Goal: Task Accomplishment & Management: Use online tool/utility

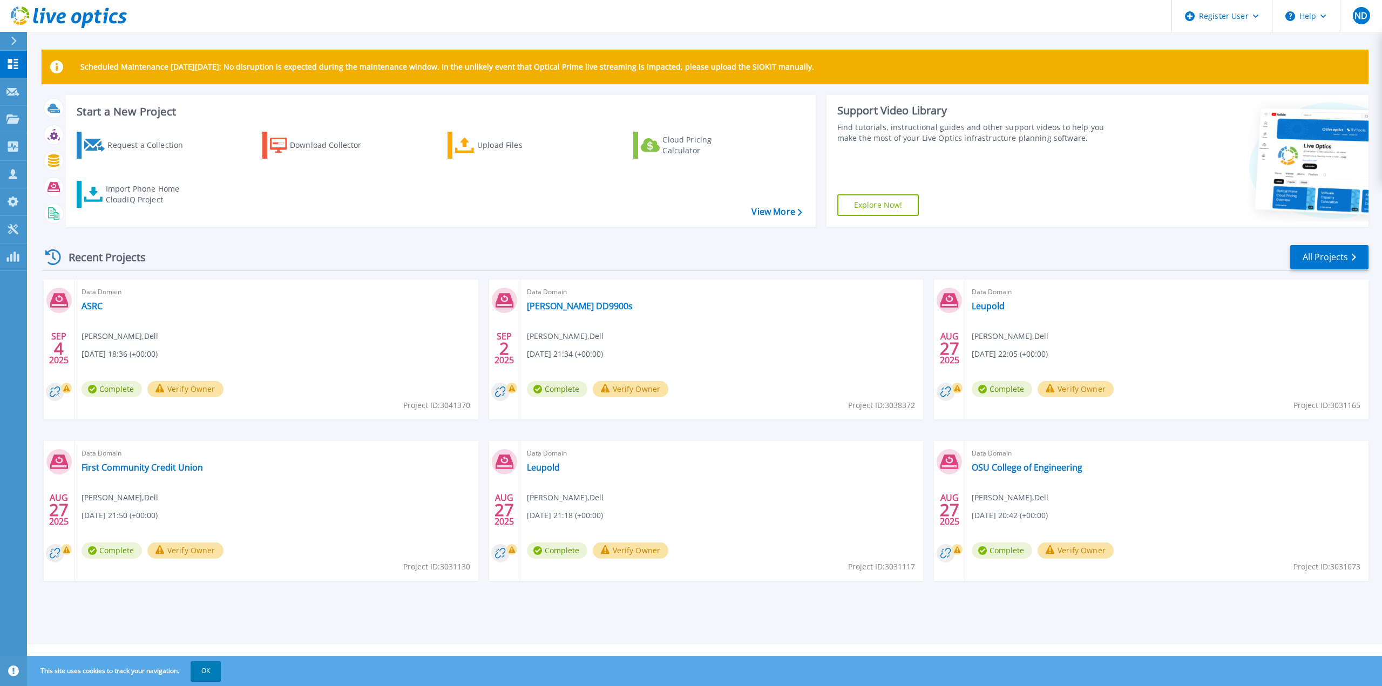
click at [32, 19] on icon at bounding box center [69, 17] width 116 height 22
click at [1256, 586] on div "SEP 4 2025 Data Domain ASRC Nick Davis , Dell 09/04/2025, 18:36 (+00:00) Comple…" at bounding box center [701, 441] width 1336 height 323
click at [138, 194] on div "Import Phone Home CloudIQ Project" at bounding box center [148, 195] width 84 height 22
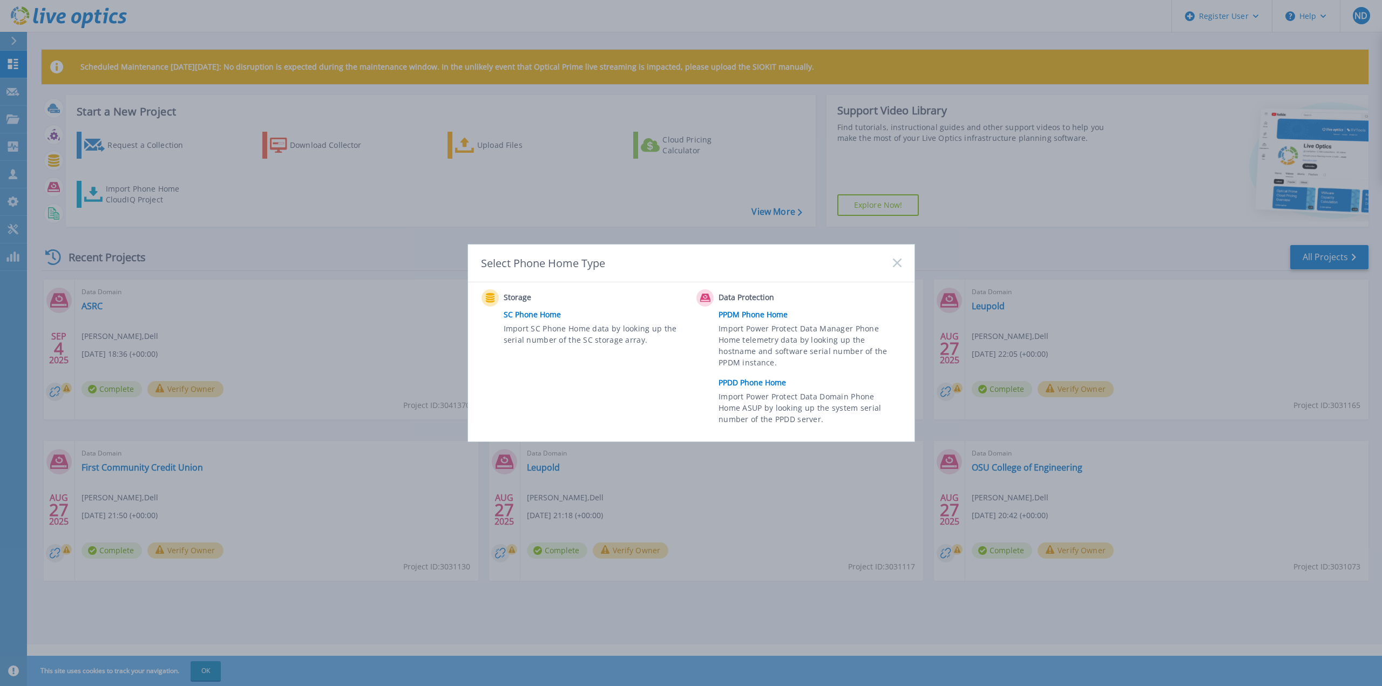
click at [755, 315] on link "PPDM Phone Home" at bounding box center [813, 315] width 188 height 16
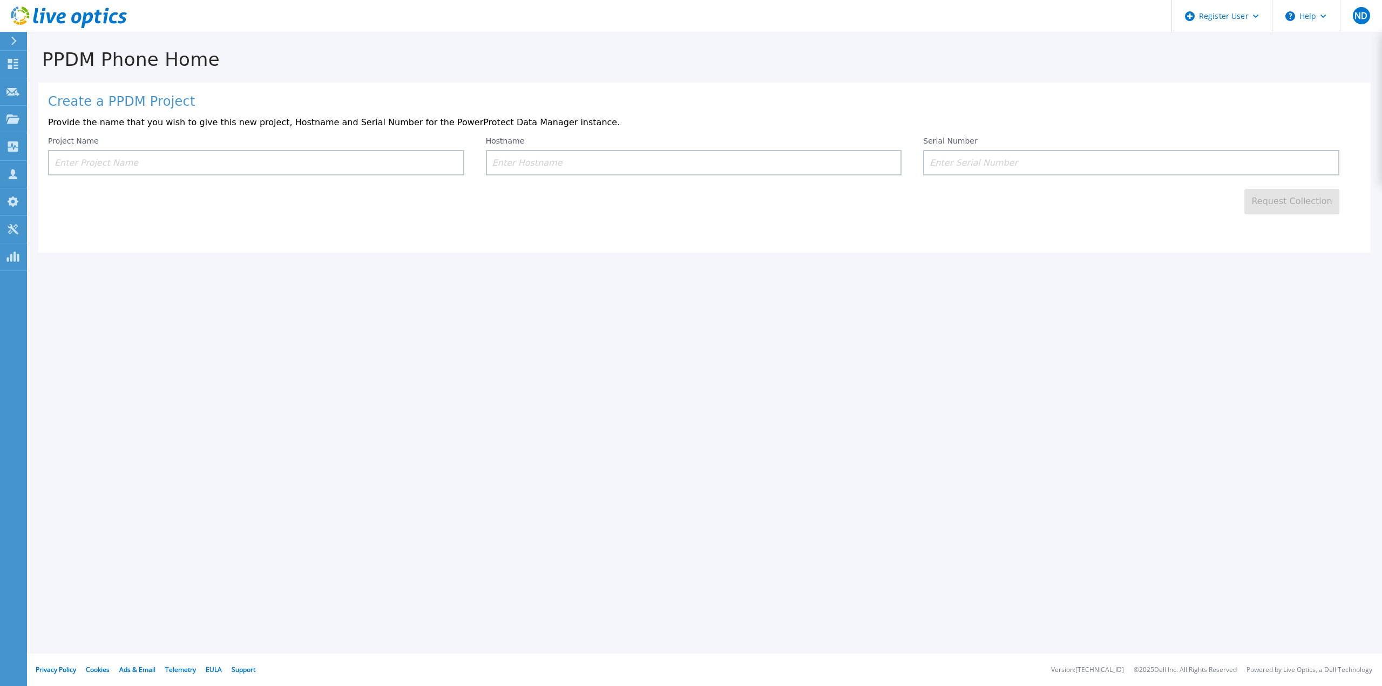
click at [235, 158] on input at bounding box center [256, 162] width 416 height 25
click at [206, 159] on input at bounding box center [256, 162] width 416 height 25
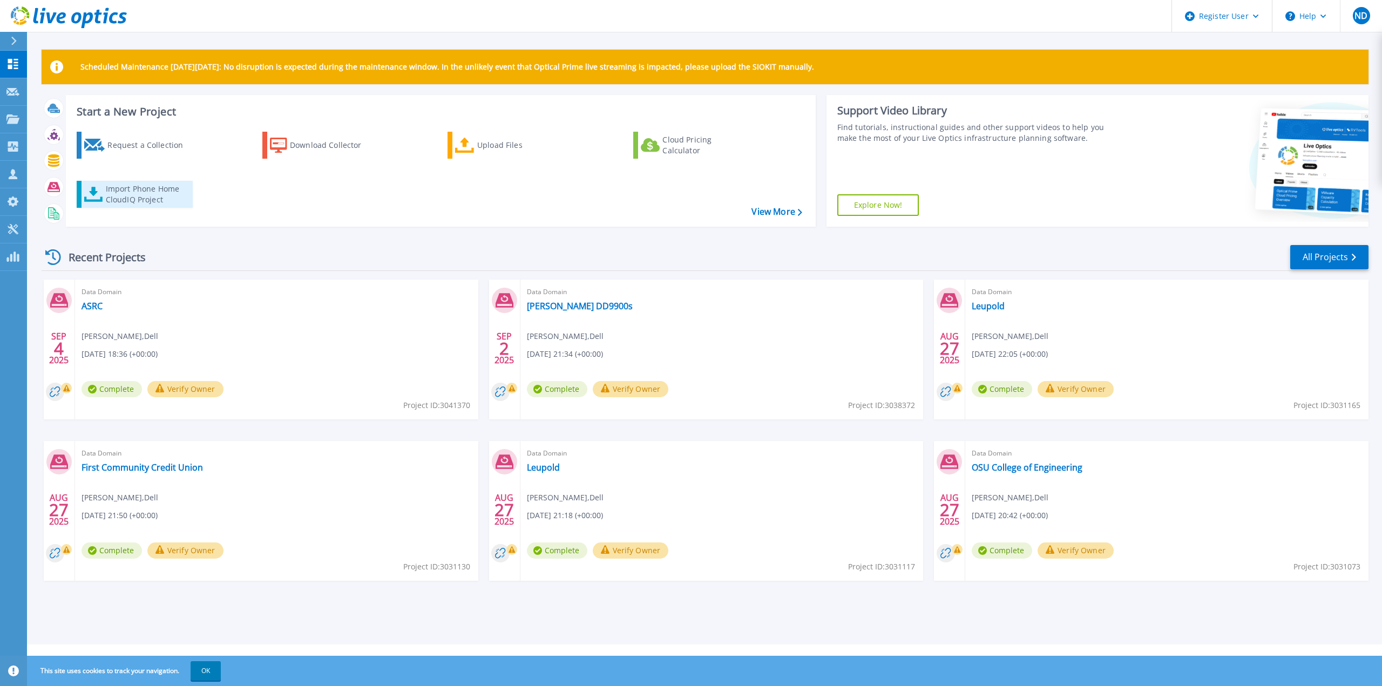
click at [82, 186] on link "Import Phone Home CloudIQ Project" at bounding box center [135, 194] width 116 height 27
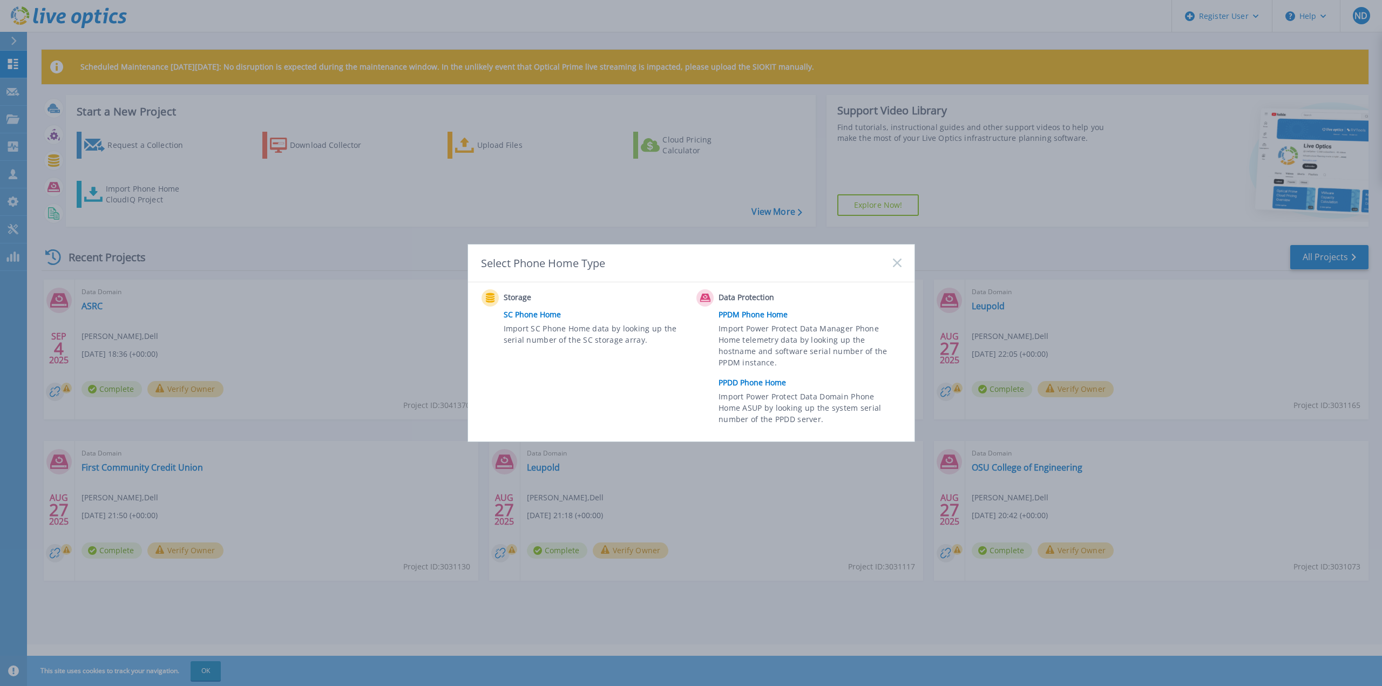
click at [753, 383] on link "PPDD Phone Home" at bounding box center [813, 383] width 188 height 16
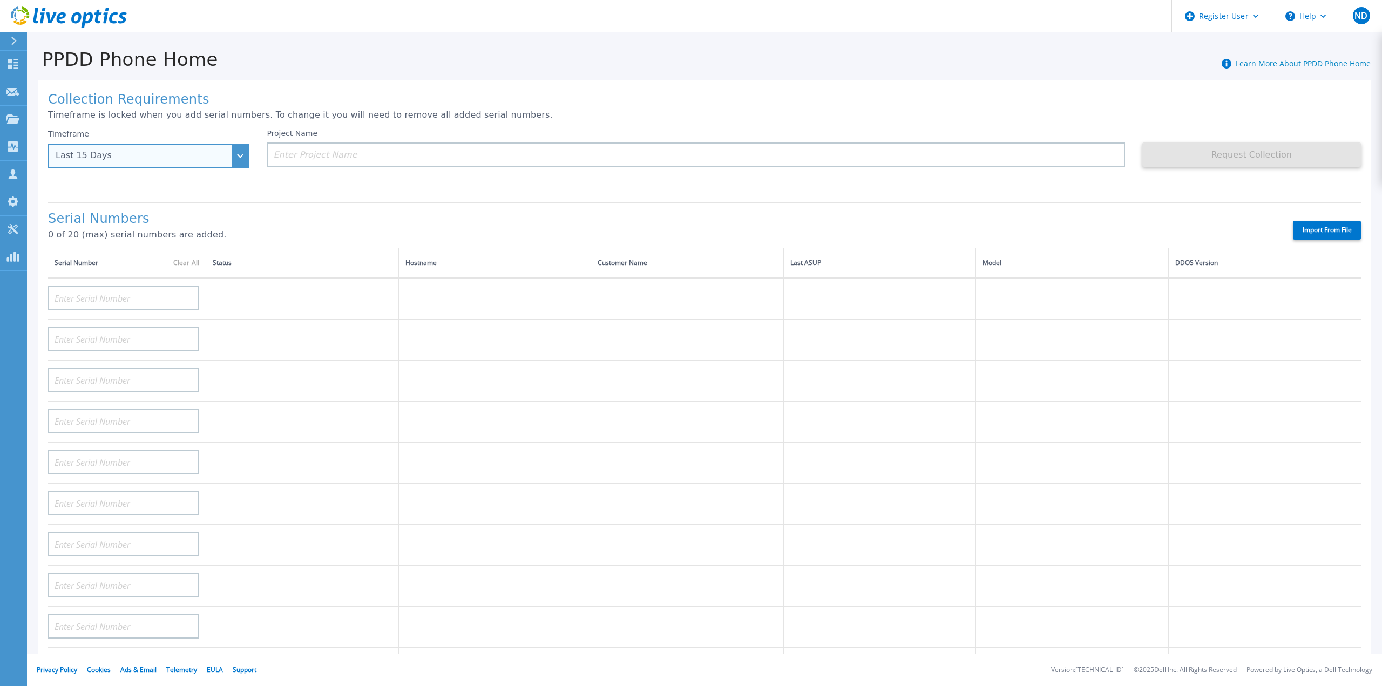
click at [239, 162] on div "Last 15 Days" at bounding box center [148, 156] width 201 height 24
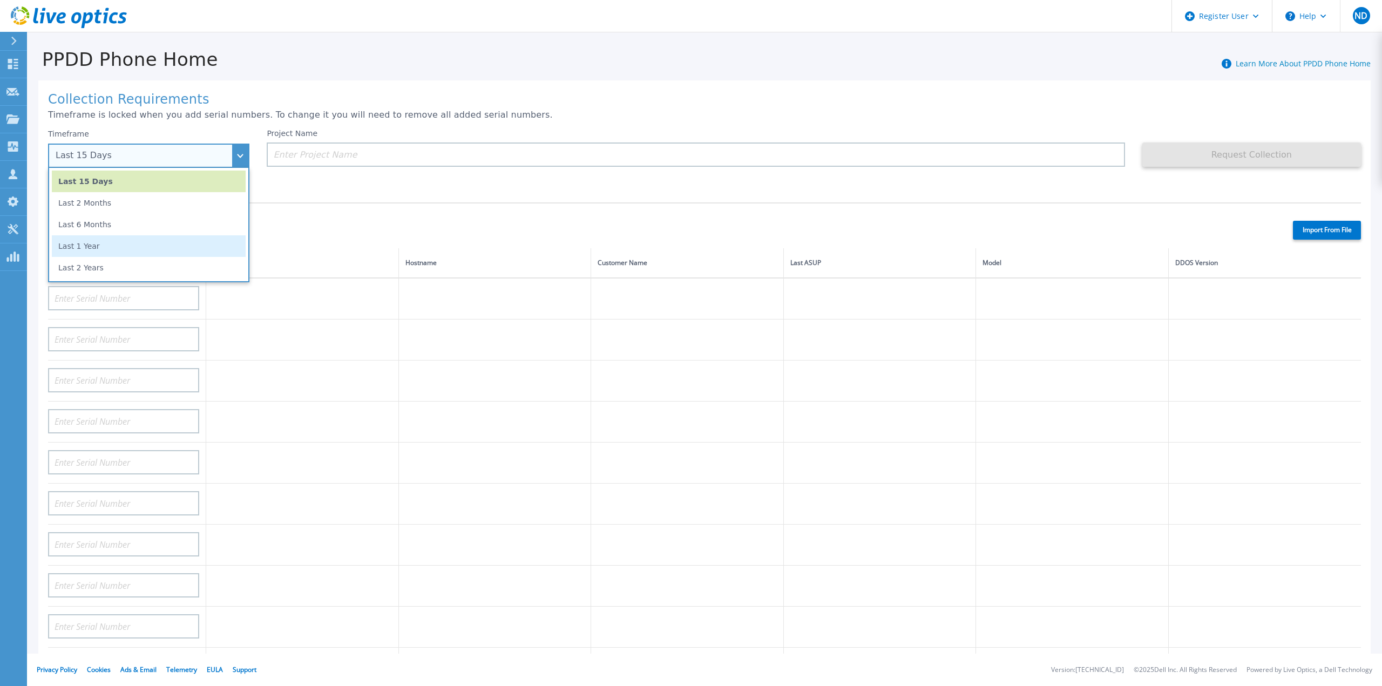
click at [82, 251] on li "Last 1 Year" at bounding box center [149, 246] width 194 height 22
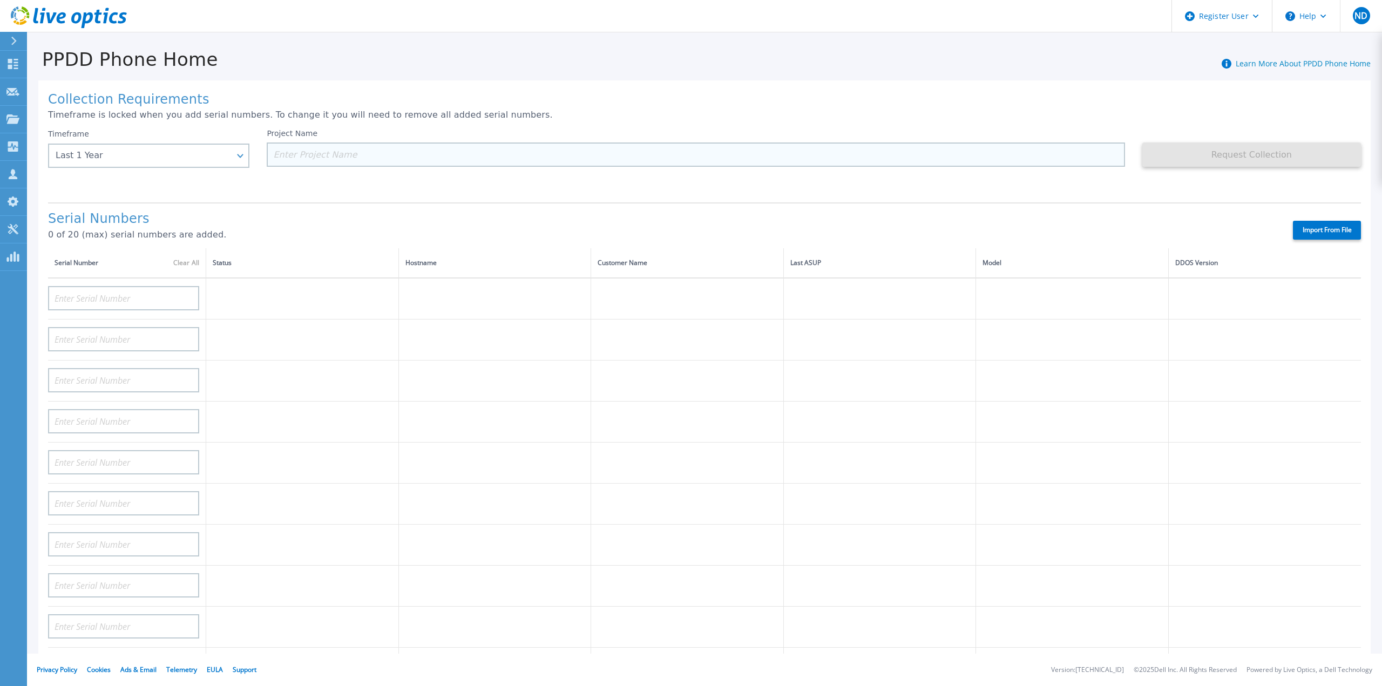
click at [329, 157] on input at bounding box center [696, 155] width 858 height 24
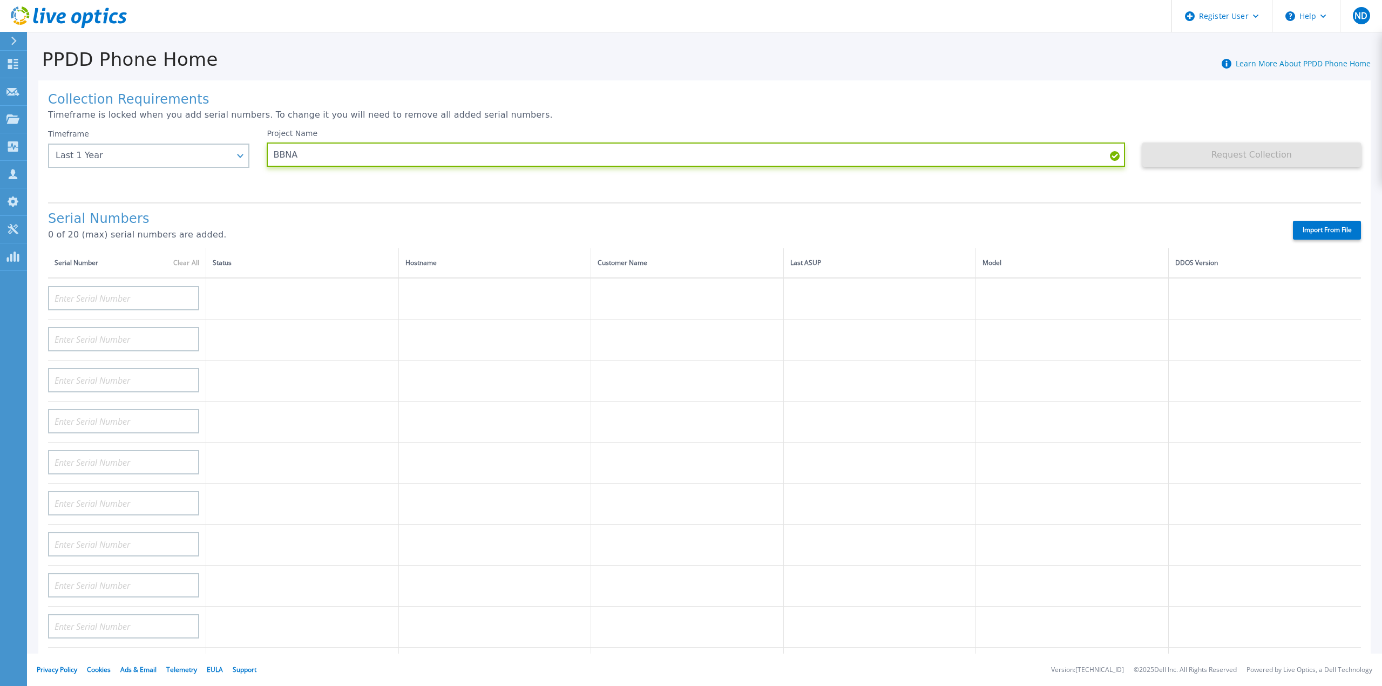
type input "BBNA"
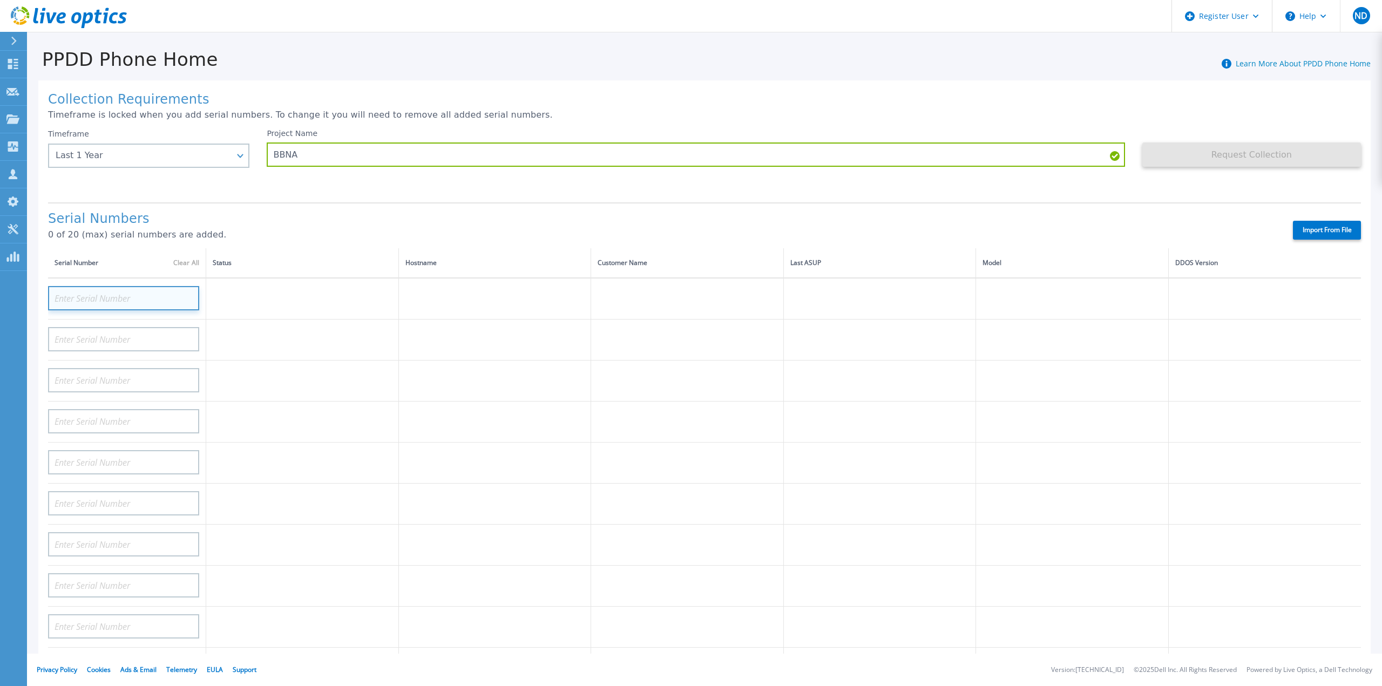
click at [120, 288] on input at bounding box center [123, 298] width 151 height 24
paste input "DE300220175316"
type input "DE300220175316"
click at [1316, 226] on label "Import From File" at bounding box center [1327, 230] width 68 height 19
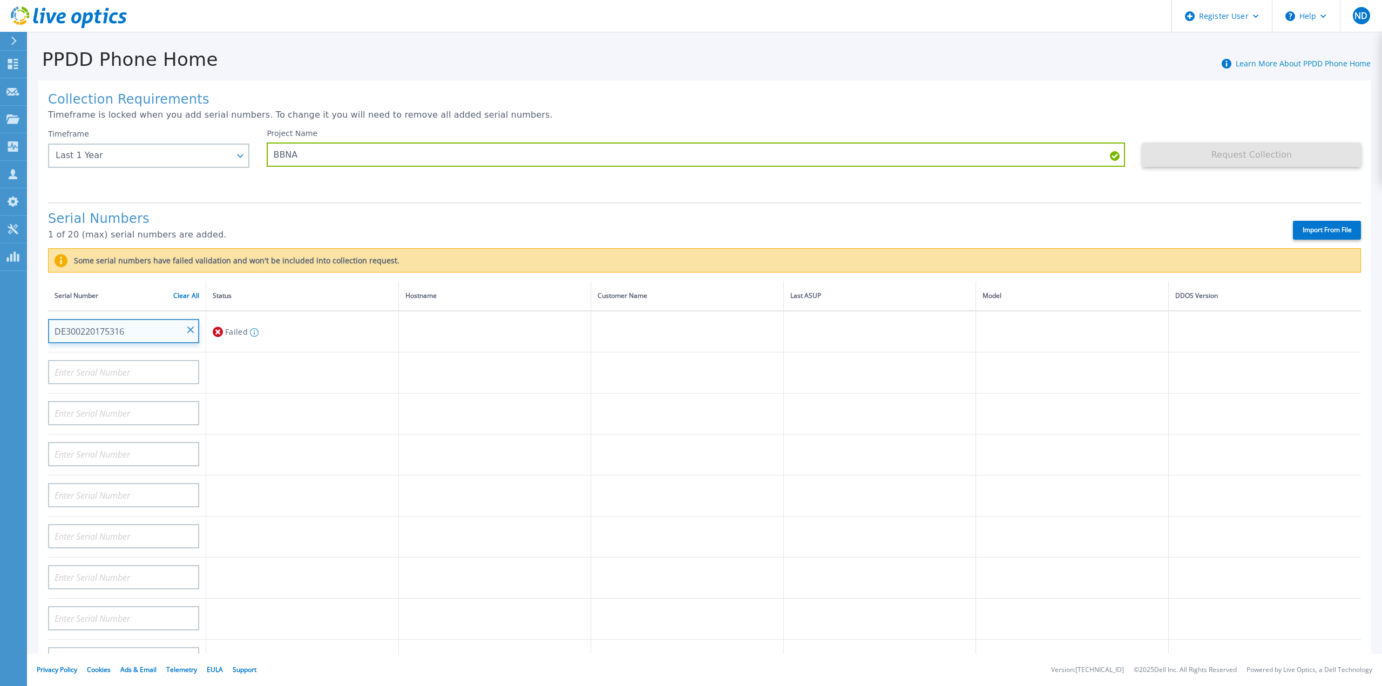
drag, startPoint x: 138, startPoint y: 320, endPoint x: 0, endPoint y: 303, distance: 139.2
click at [0, 303] on div "Dashboard Dashboard Request Capture Request Capture Projects Projects Search Pr…" at bounding box center [691, 343] width 1382 height 686
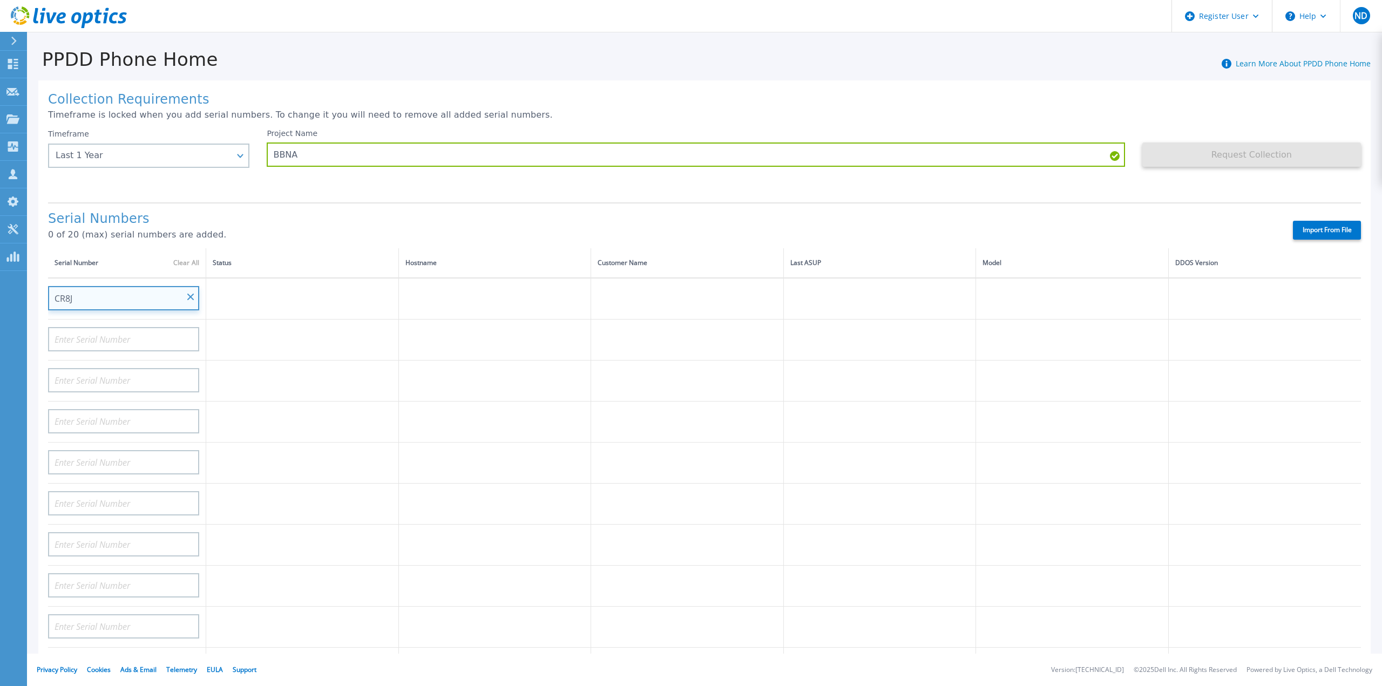
type input "CR8J"
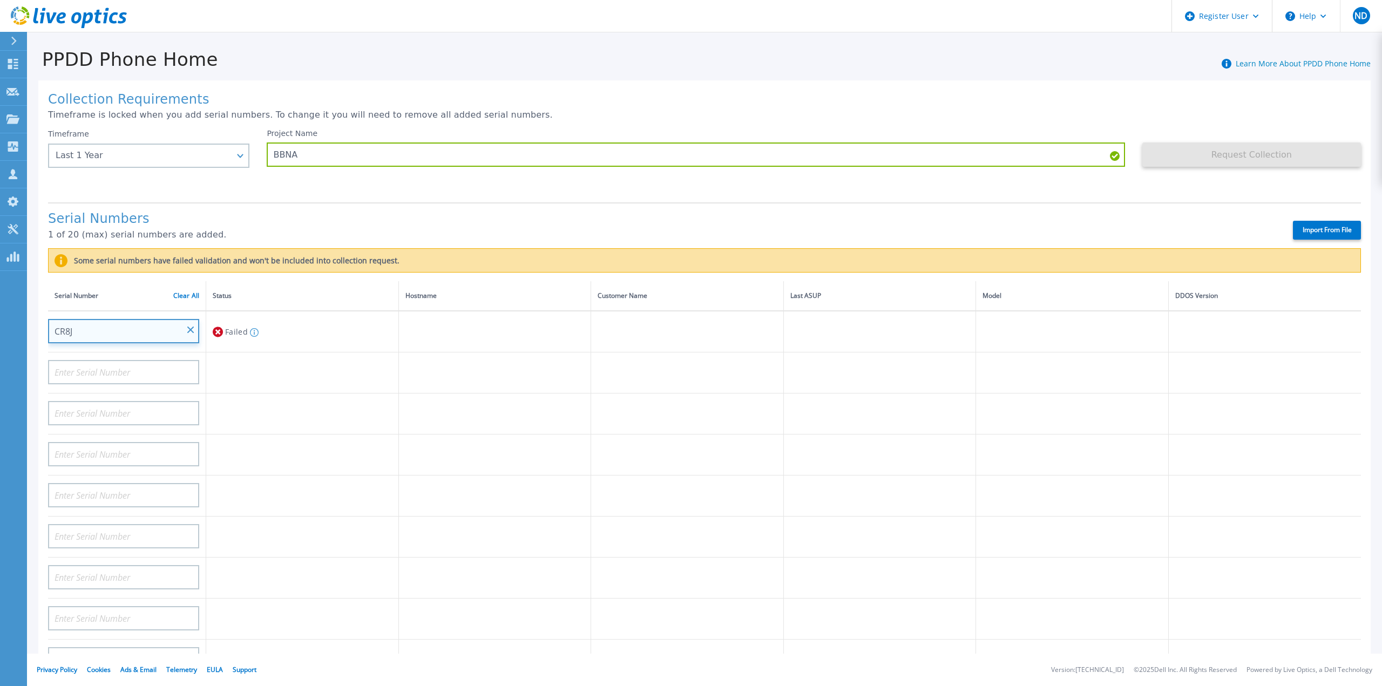
click at [102, 321] on input "CR8J" at bounding box center [123, 331] width 151 height 24
click at [116, 322] on input "CR8J" at bounding box center [123, 331] width 151 height 24
click at [78, 323] on input "CR8J" at bounding box center [123, 331] width 151 height 24
drag, startPoint x: 78, startPoint y: 320, endPoint x: 84, endPoint y: 312, distance: 10.5
click at [79, 319] on input "CR8J" at bounding box center [123, 331] width 151 height 24
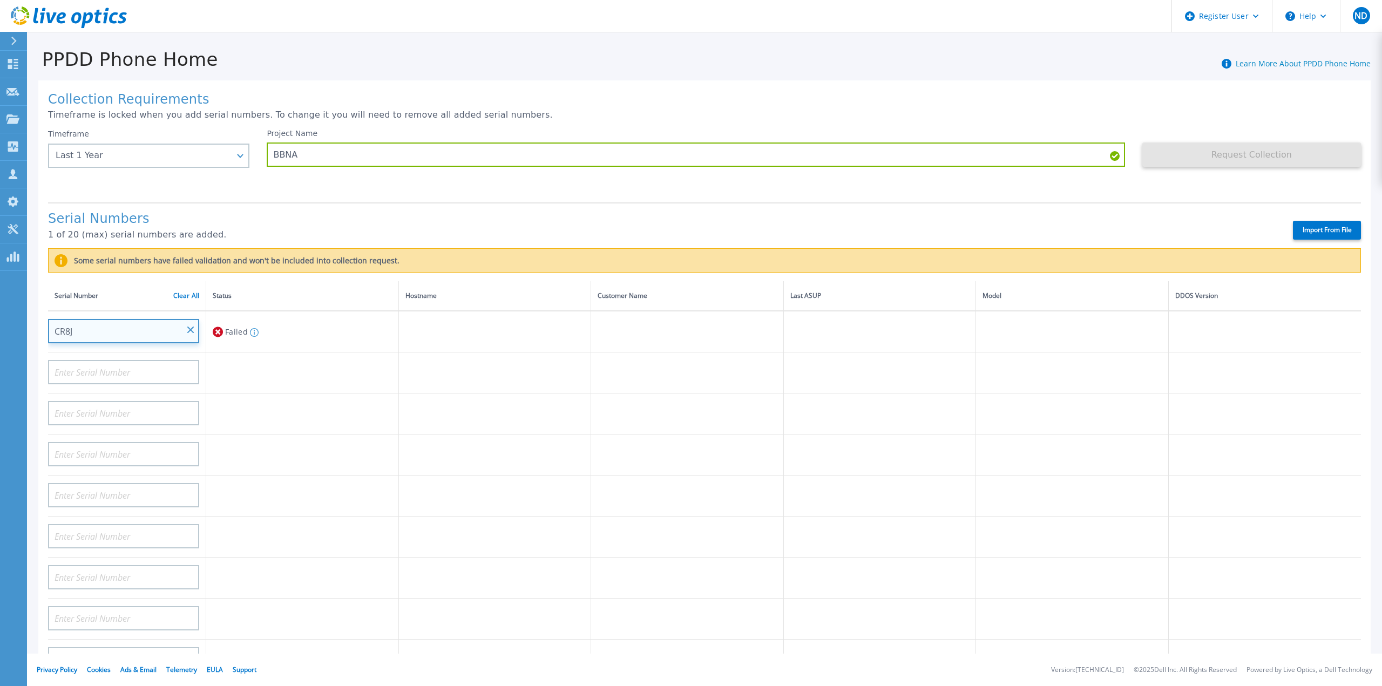
drag, startPoint x: 86, startPoint y: 309, endPoint x: 99, endPoint y: 287, distance: 25.5
click at [87, 312] on div "CR8J" at bounding box center [123, 328] width 151 height 32
click at [192, 319] on input "CR8J" at bounding box center [123, 331] width 151 height 24
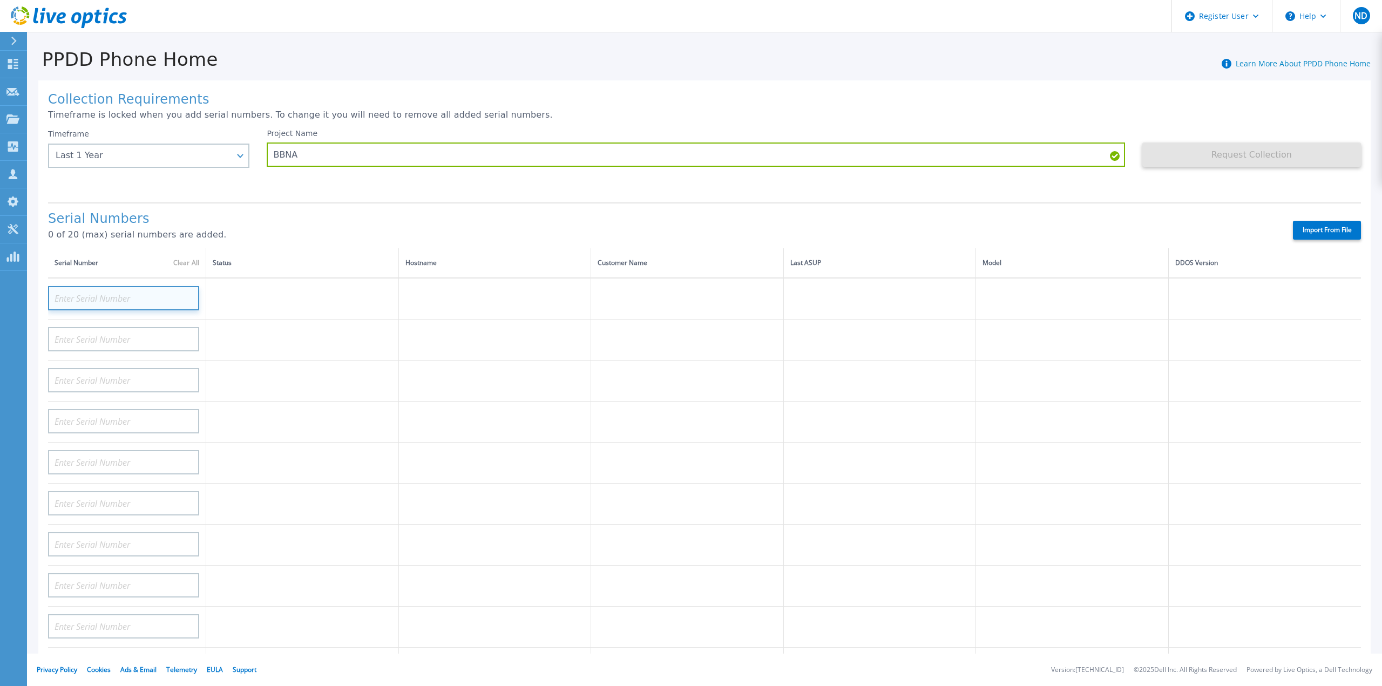
click at [136, 300] on input at bounding box center [123, 298] width 151 height 24
type input "CR8J3L3"
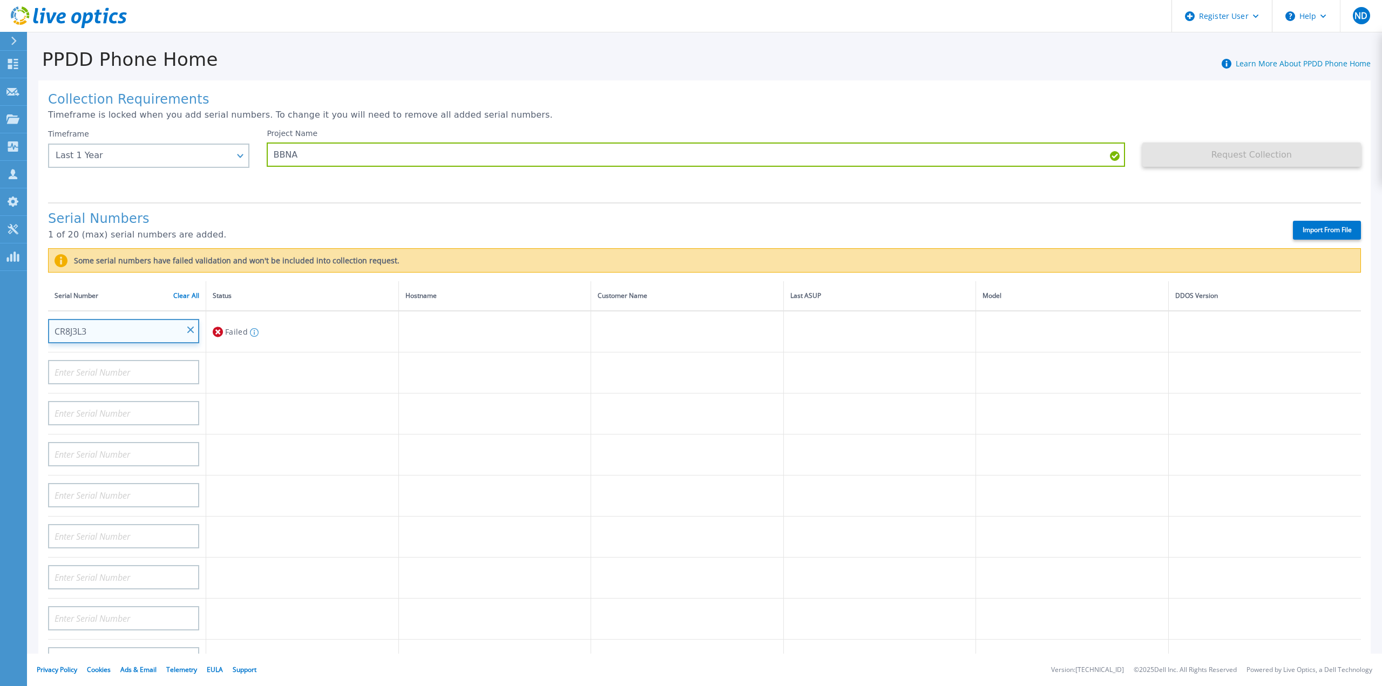
click at [87, 320] on input "CR8J3L3" at bounding box center [123, 331] width 151 height 24
drag, startPoint x: 75, startPoint y: 317, endPoint x: 59, endPoint y: 315, distance: 16.4
click at [59, 319] on input "CR8J3L3" at bounding box center [123, 331] width 151 height 24
drag, startPoint x: 94, startPoint y: 322, endPoint x: 55, endPoint y: 322, distance: 39.4
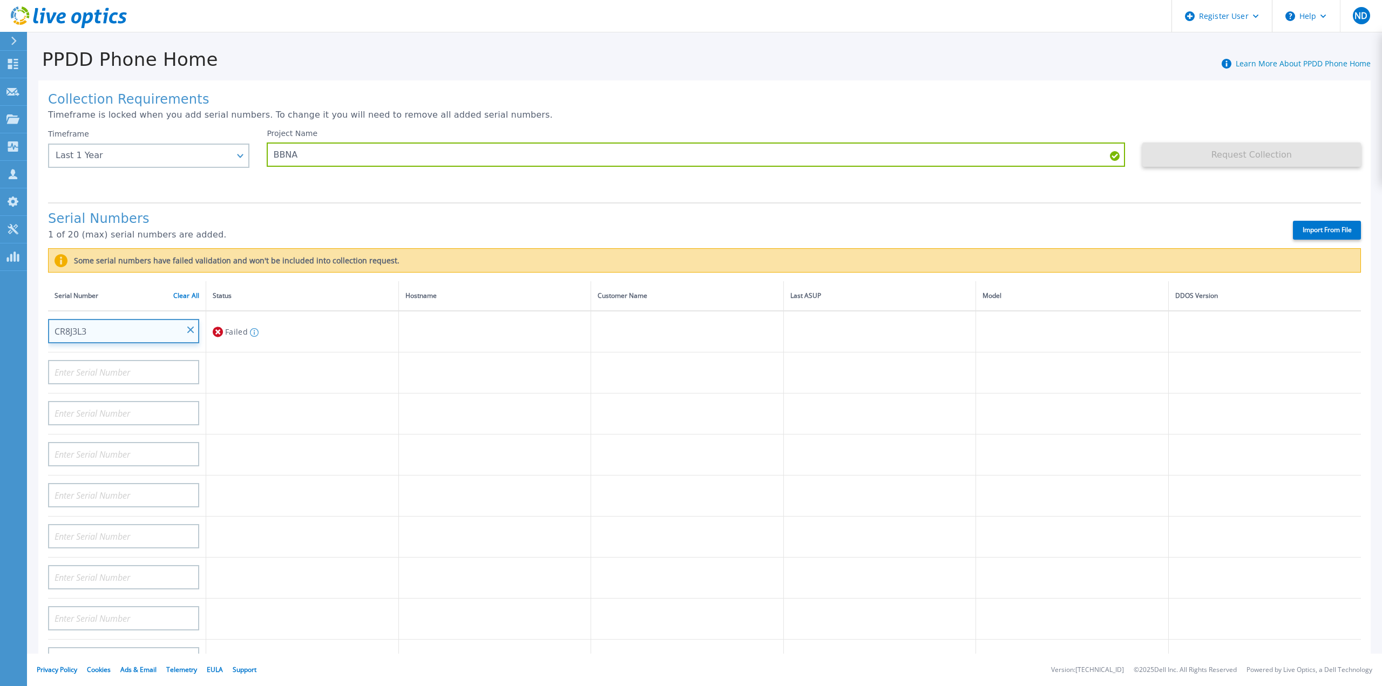
click at [54, 321] on input "CR8J3L3" at bounding box center [123, 331] width 151 height 24
